Goal: Information Seeking & Learning: Learn about a topic

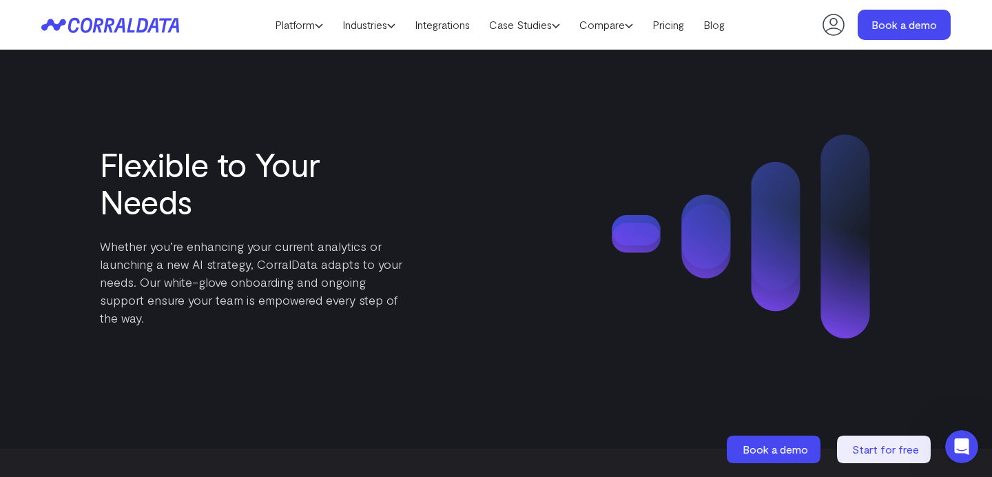
scroll to position [2114, 0]
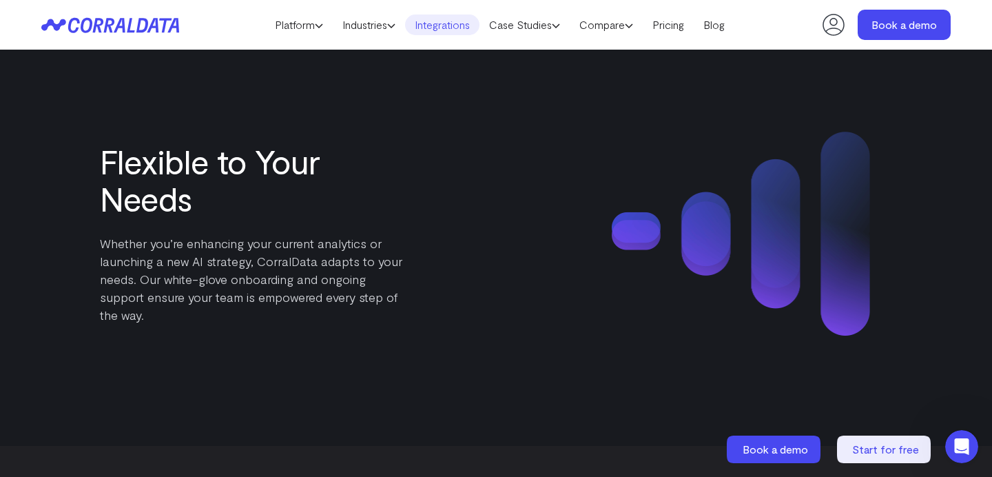
click at [434, 25] on link "Integrations" at bounding box center [442, 24] width 74 height 21
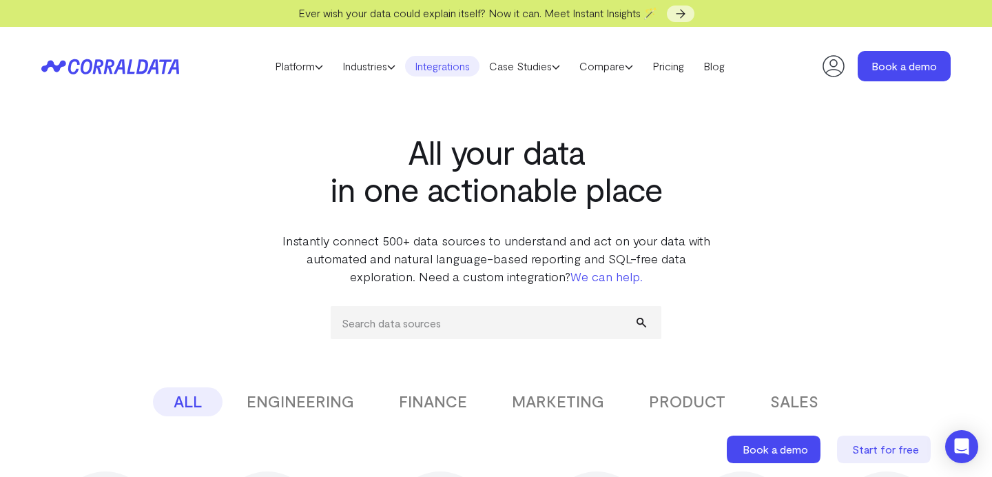
click at [551, 76] on header "Platform AI Reporting Use AI to effortlessly answer any business questions from…" at bounding box center [495, 66] width 909 height 79
click at [683, 72] on link "Pricing" at bounding box center [668, 66] width 51 height 21
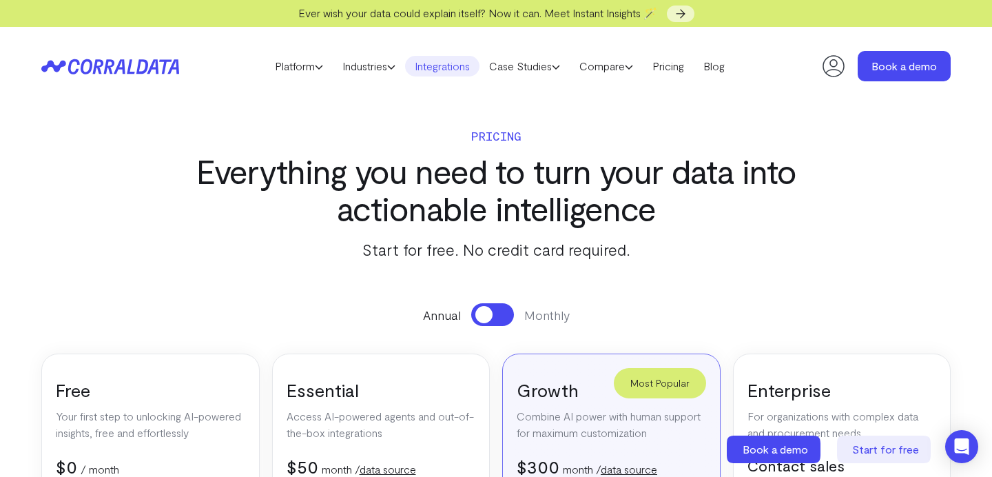
click at [426, 65] on link "Integrations" at bounding box center [442, 66] width 74 height 21
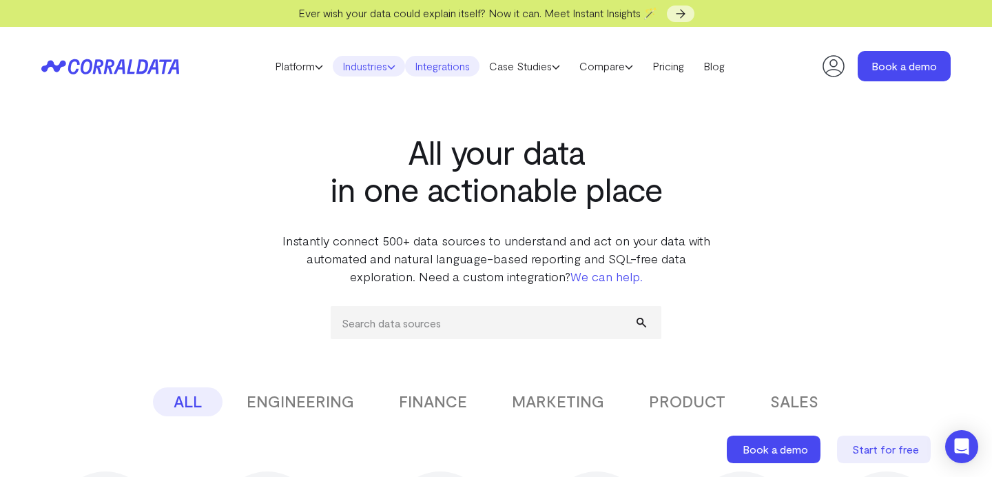
click at [362, 61] on link "Industries" at bounding box center [369, 66] width 72 height 21
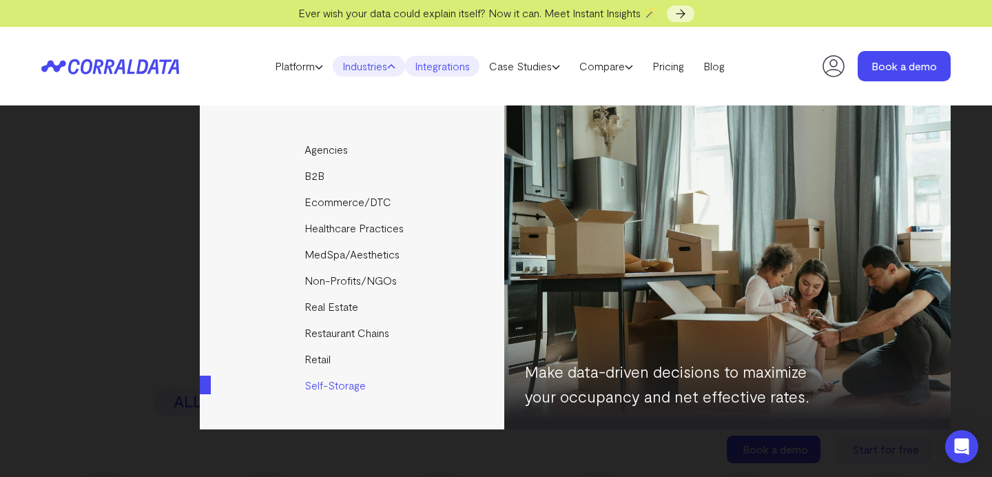
click at [321, 386] on link "Self-Storage" at bounding box center [353, 385] width 307 height 26
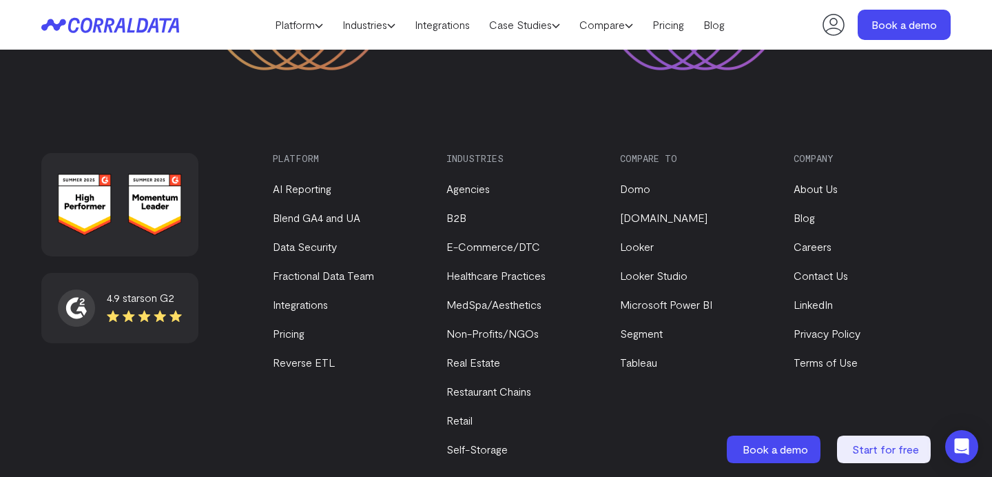
scroll to position [5121, 0]
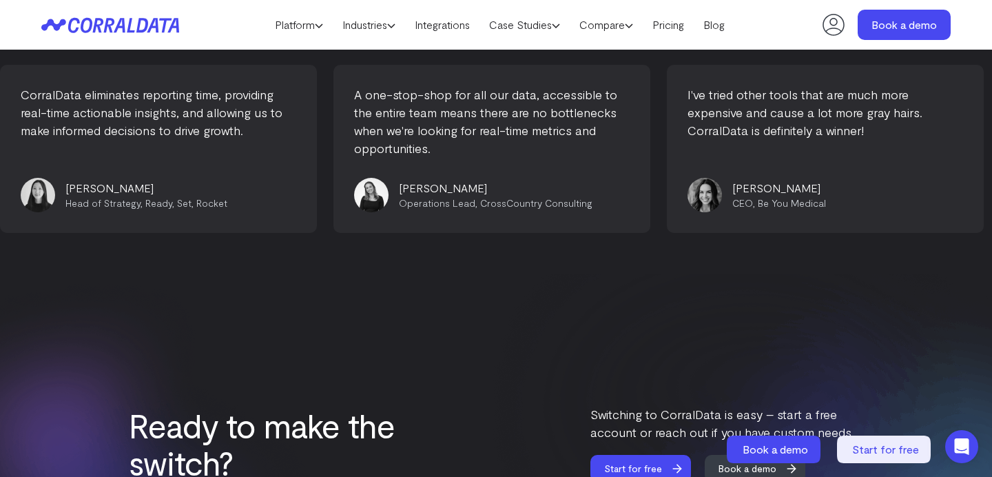
scroll to position [3812, 0]
